Goal: Navigation & Orientation: Find specific page/section

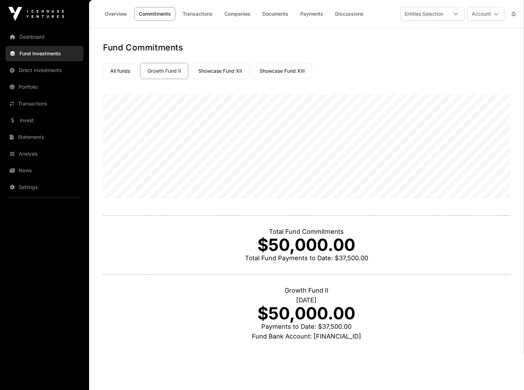
click at [110, 14] on link "Overview" at bounding box center [115, 13] width 31 height 13
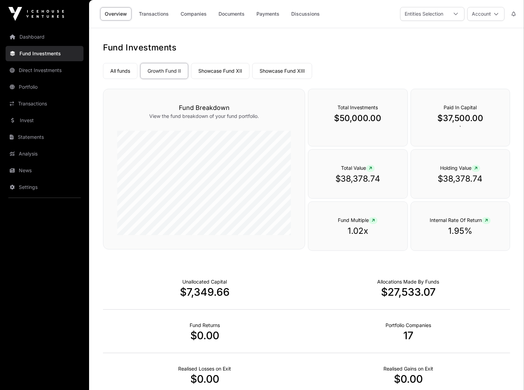
click at [125, 73] on link "All funds" at bounding box center [120, 71] width 34 height 16
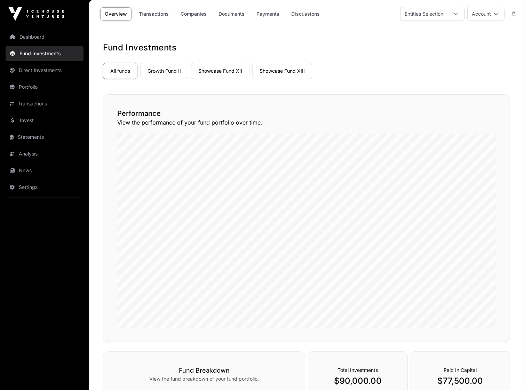
click at [148, 72] on link "Growth Fund II" at bounding box center [164, 71] width 48 height 16
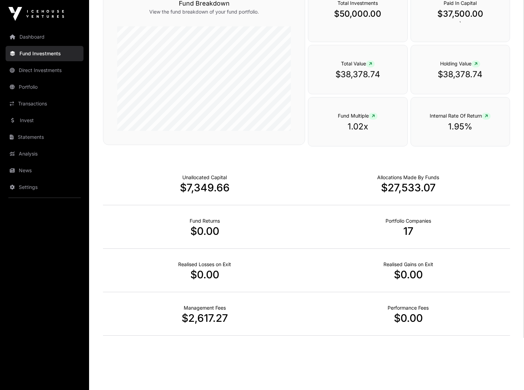
scroll to position [3, 0]
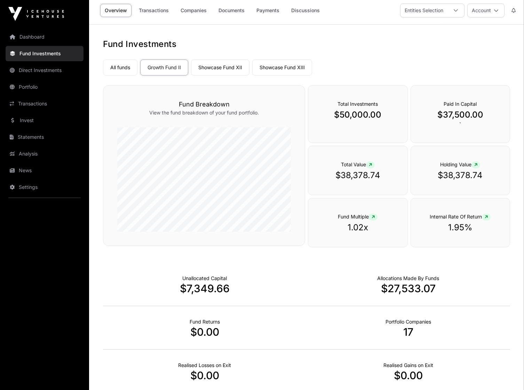
click at [215, 71] on link "Showcase Fund XII" at bounding box center [220, 68] width 59 height 16
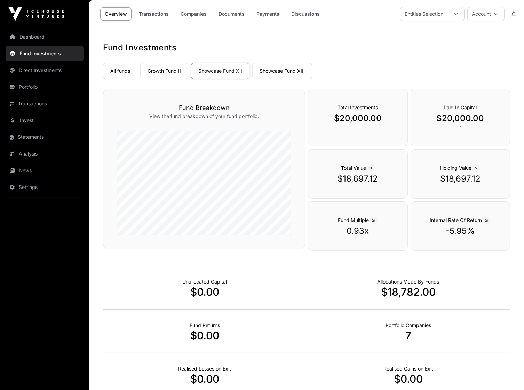
click at [276, 70] on link "Showcase Fund XIII" at bounding box center [282, 71] width 60 height 16
